Goal: Task Accomplishment & Management: Manage account settings

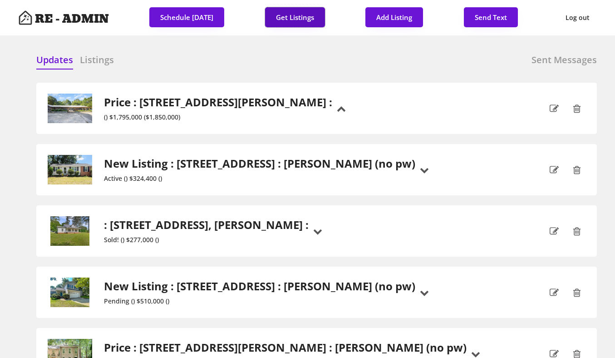
click at [288, 17] on button "Get Listings" at bounding box center [295, 17] width 60 height 20
click at [254, 52] on div "Updates Listings Sent Messages Active : [STREET_ADDRESS] : $324,400 : [PERSON_N…" at bounding box center [307, 54] width 579 height 22
click at [104, 59] on h6 "Listings" at bounding box center [97, 60] width 34 height 13
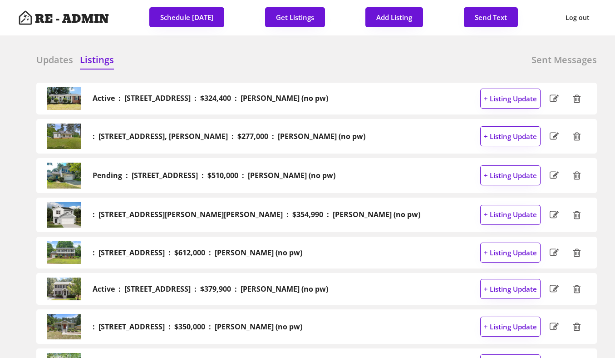
click at [55, 57] on h6 "Updates" at bounding box center [54, 60] width 37 height 13
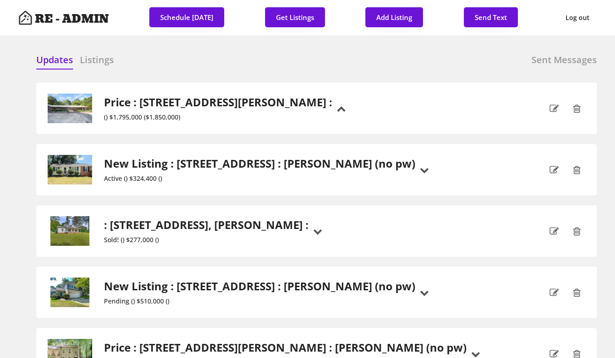
click at [210, 58] on div "Updates Listings Sent Messages" at bounding box center [316, 63] width 561 height 18
